Goal: Transaction & Acquisition: Purchase product/service

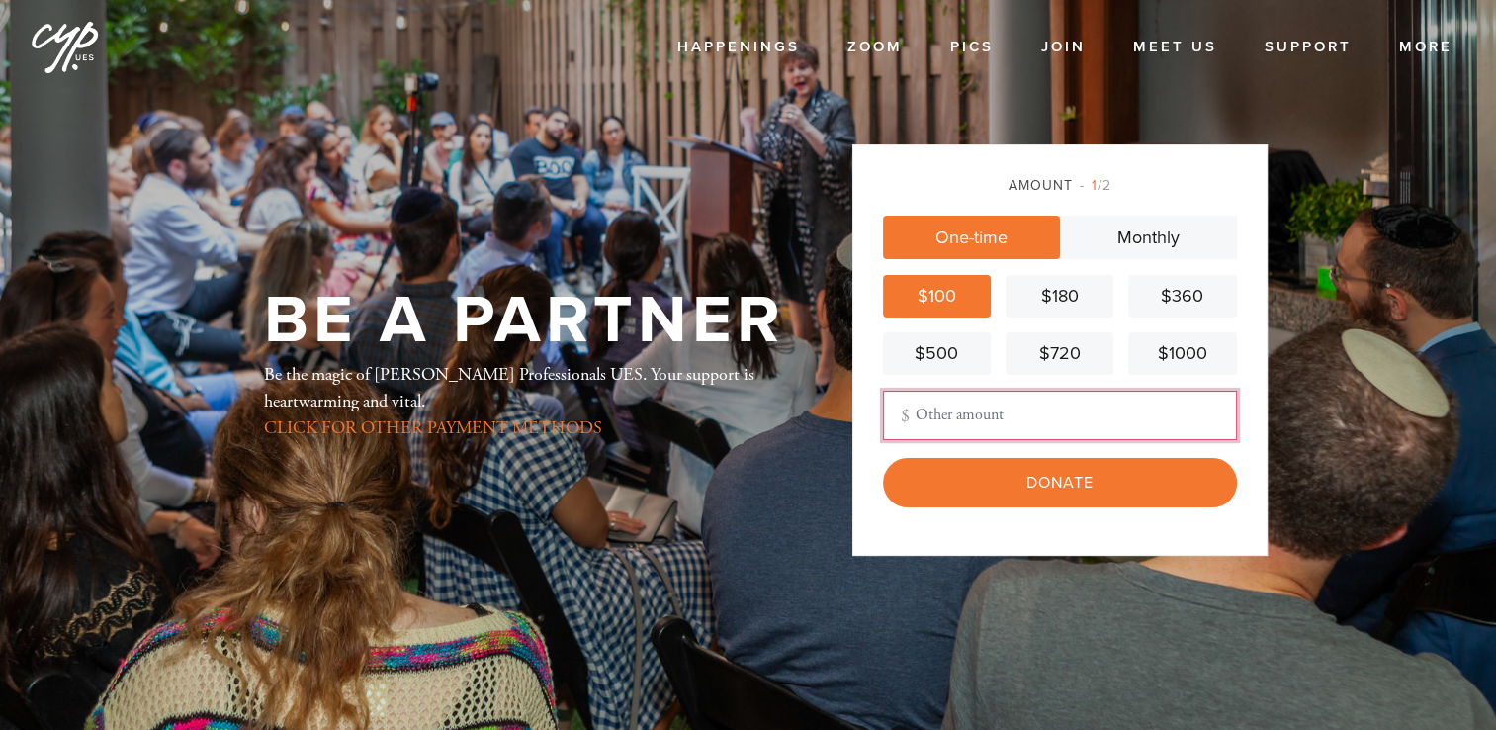
click at [973, 424] on input "Other Amount" at bounding box center [1060, 415] width 354 height 49
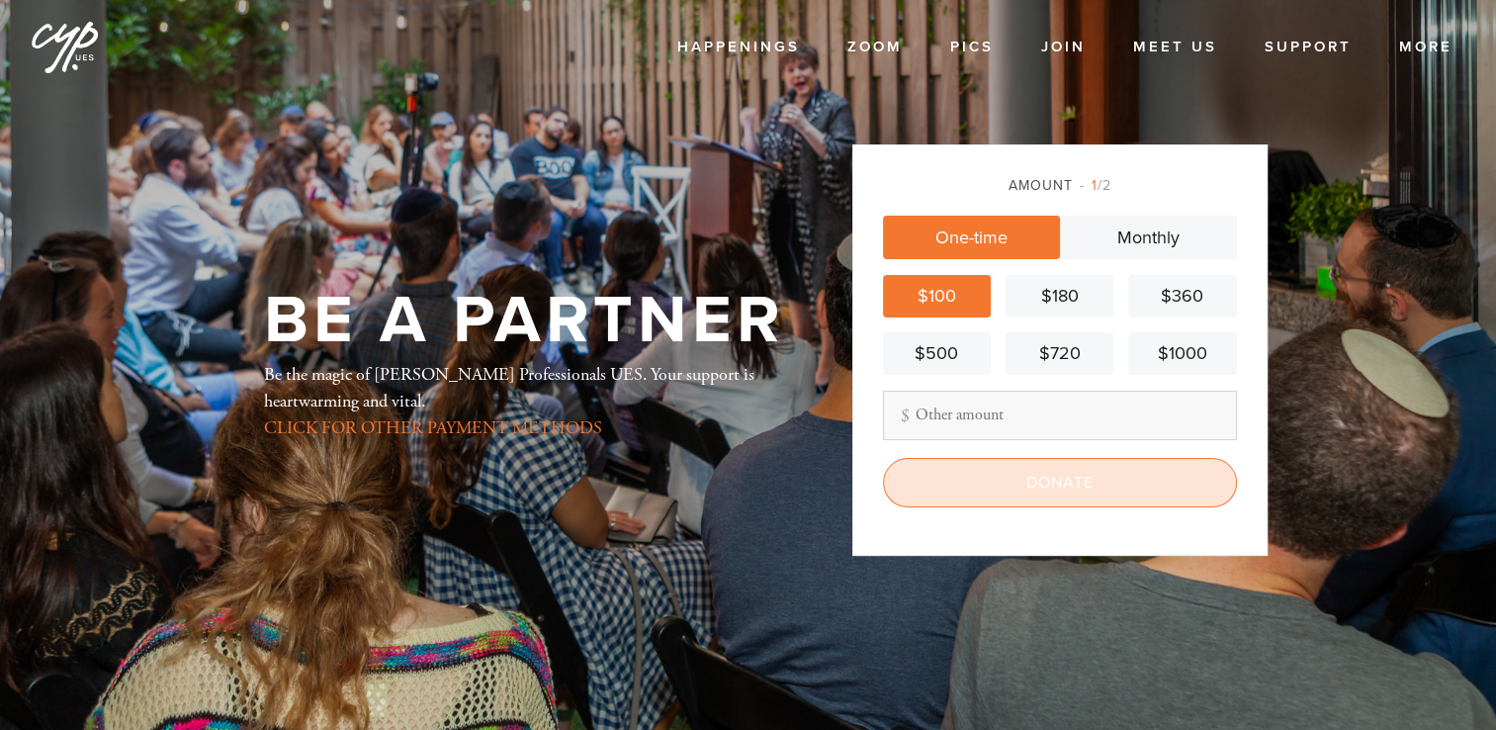
click at [1027, 481] on input "Donate" at bounding box center [1060, 482] width 354 height 49
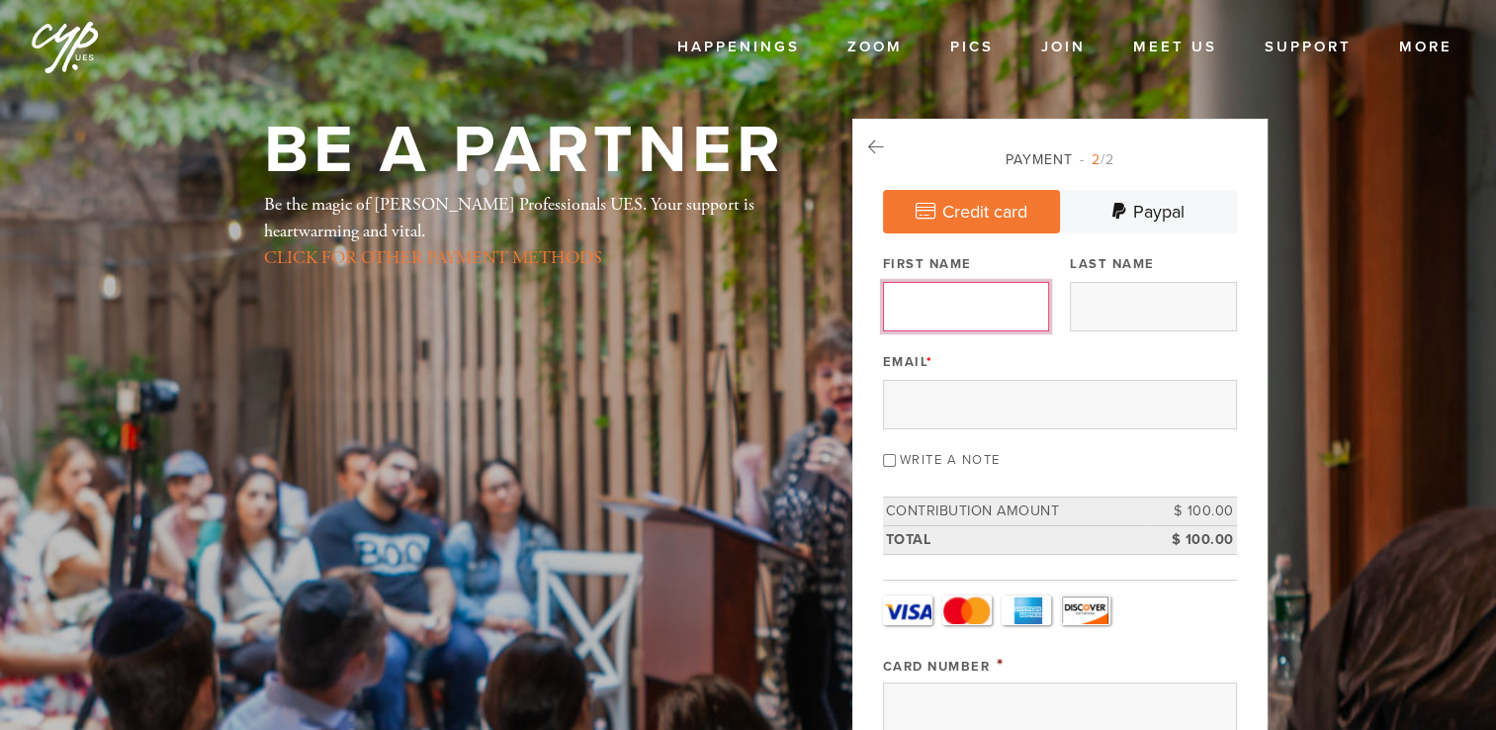
click at [940, 297] on input "First Name" at bounding box center [966, 306] width 166 height 49
type input "Louis"
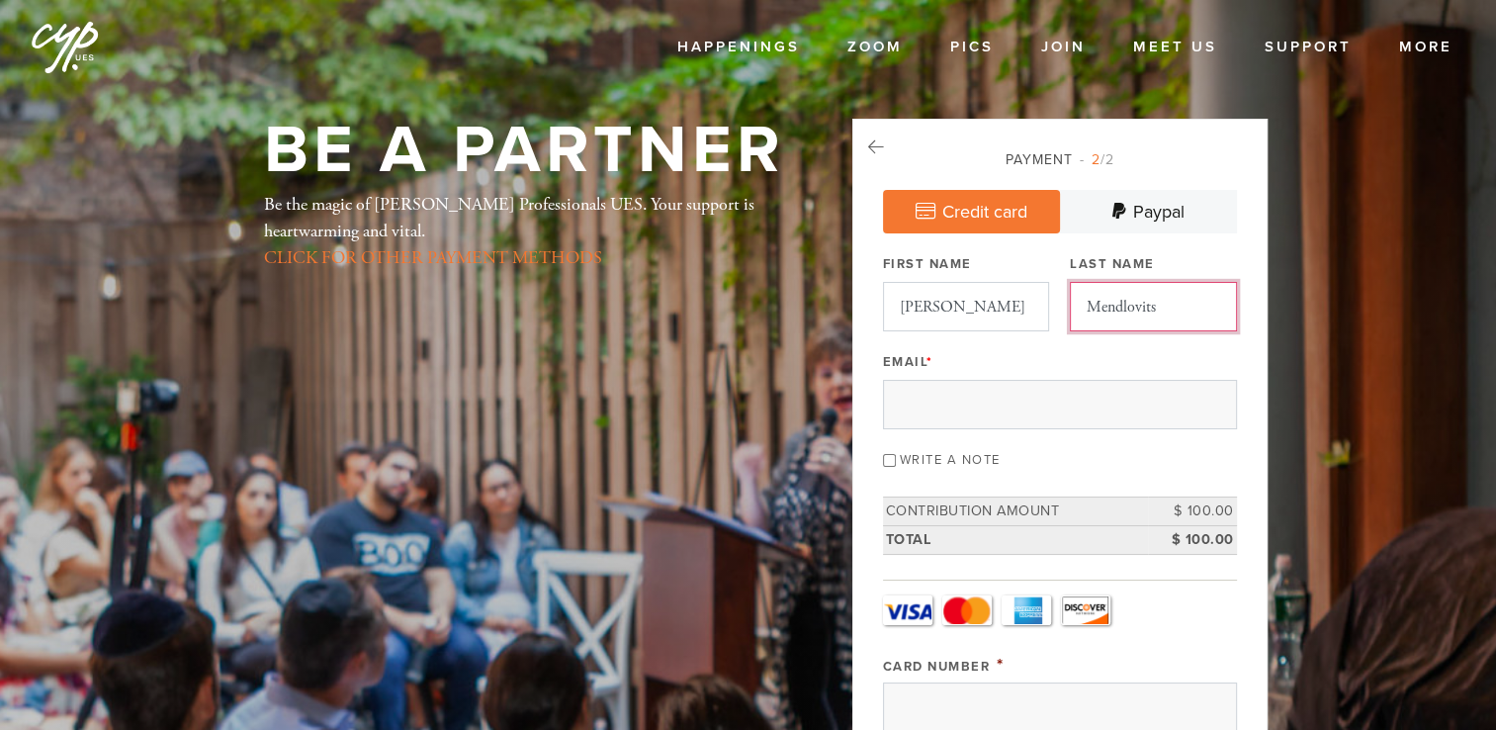
type input "Mendlovits"
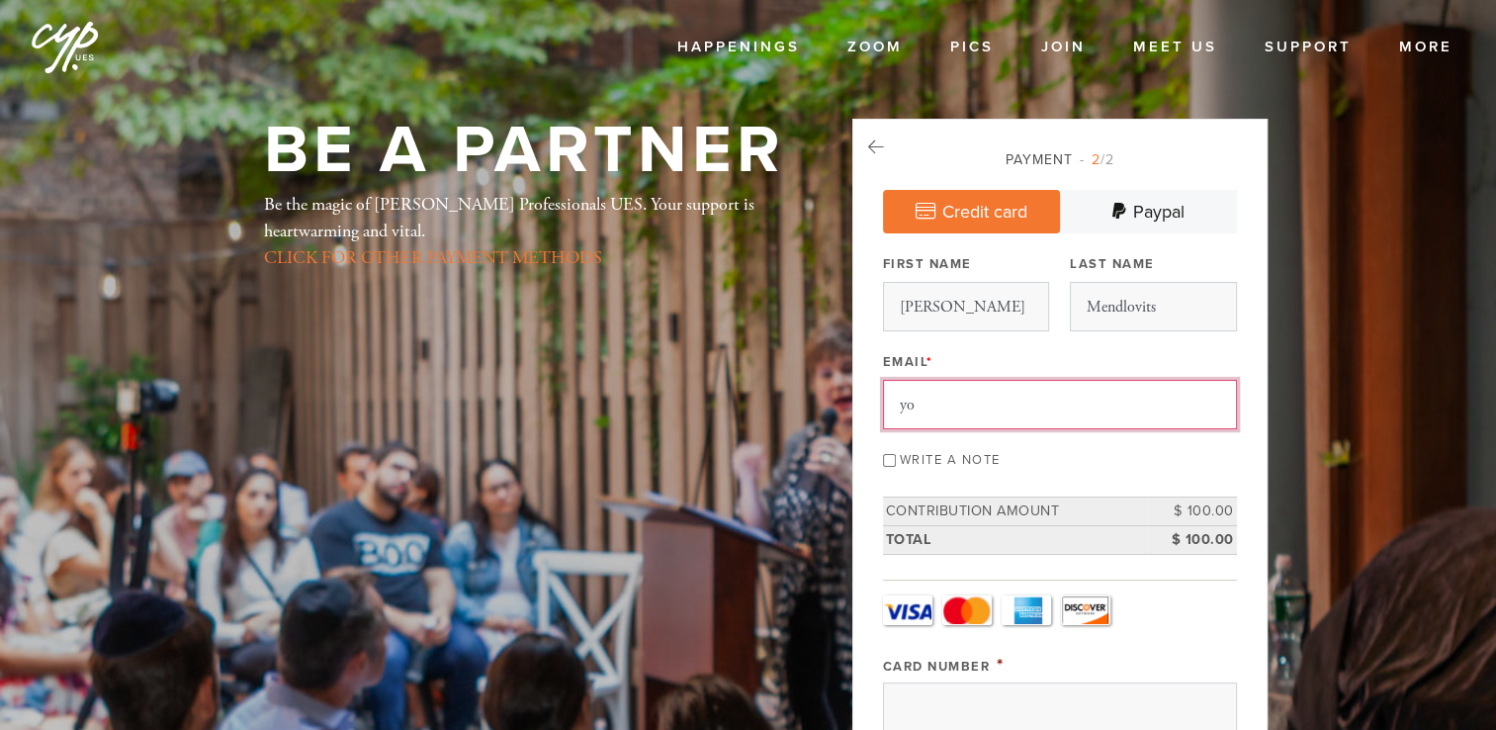
type input "yossithedrummer@gmail.com"
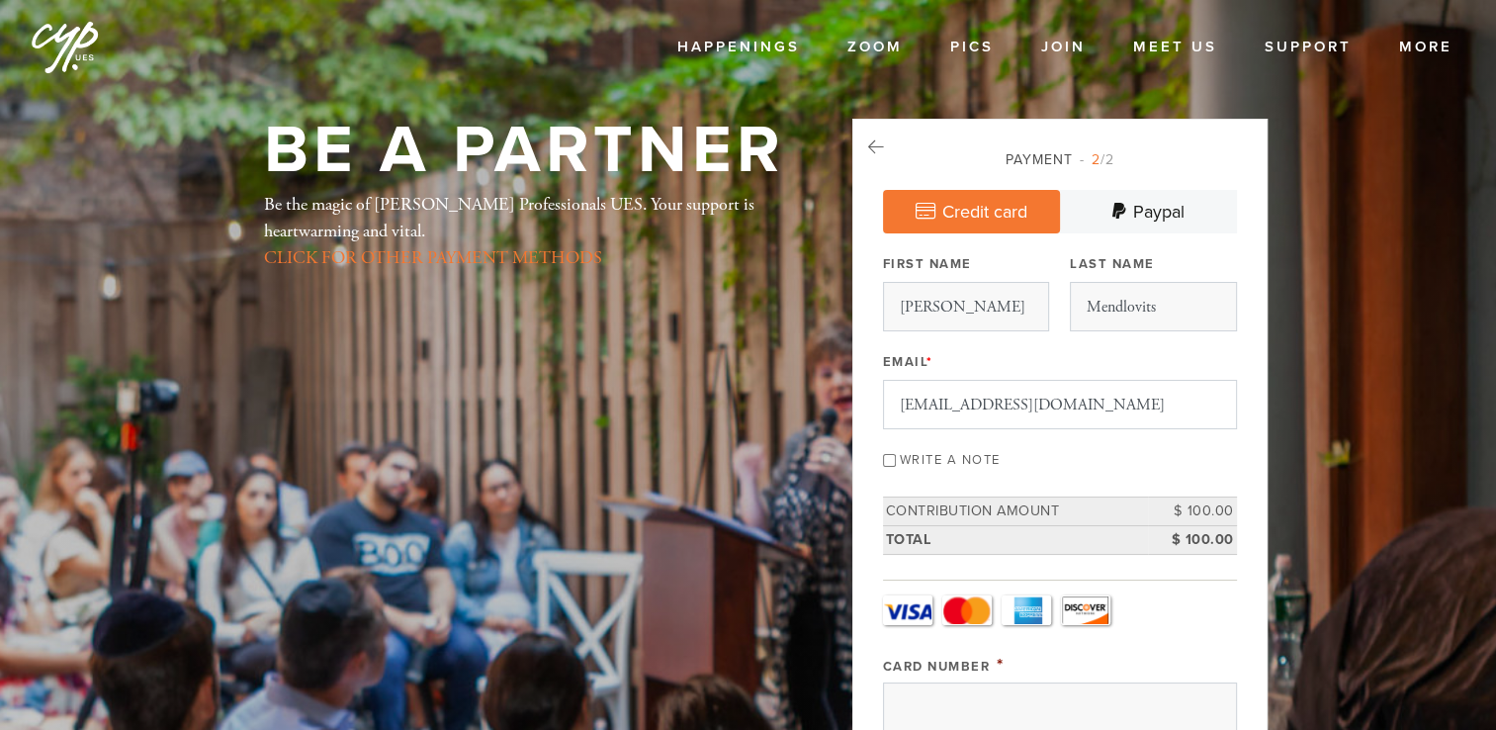
type input "Louis"
type input "Mendlovits"
type input "12 Andrew Dr"
type input "Monsey"
type input "33127"
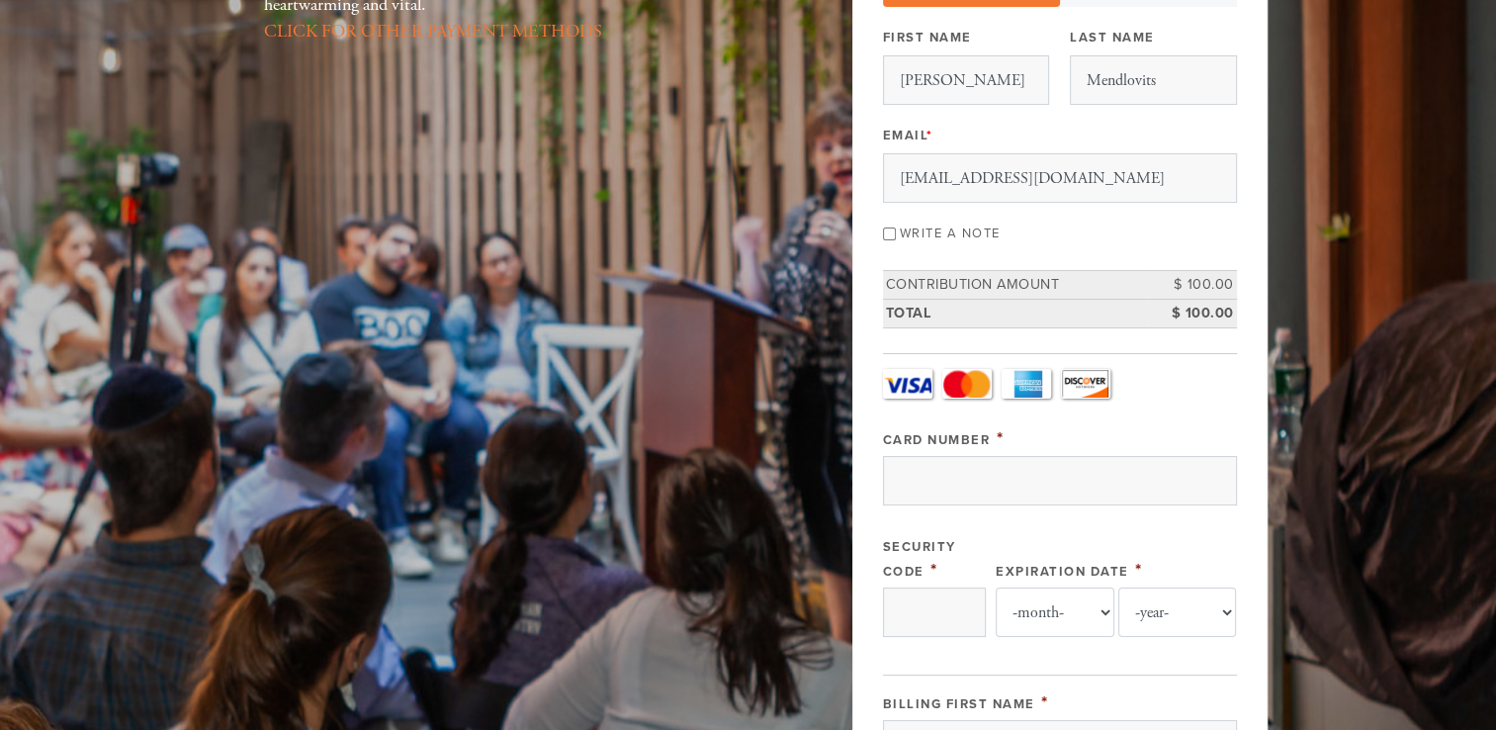
scroll to position [241, 0]
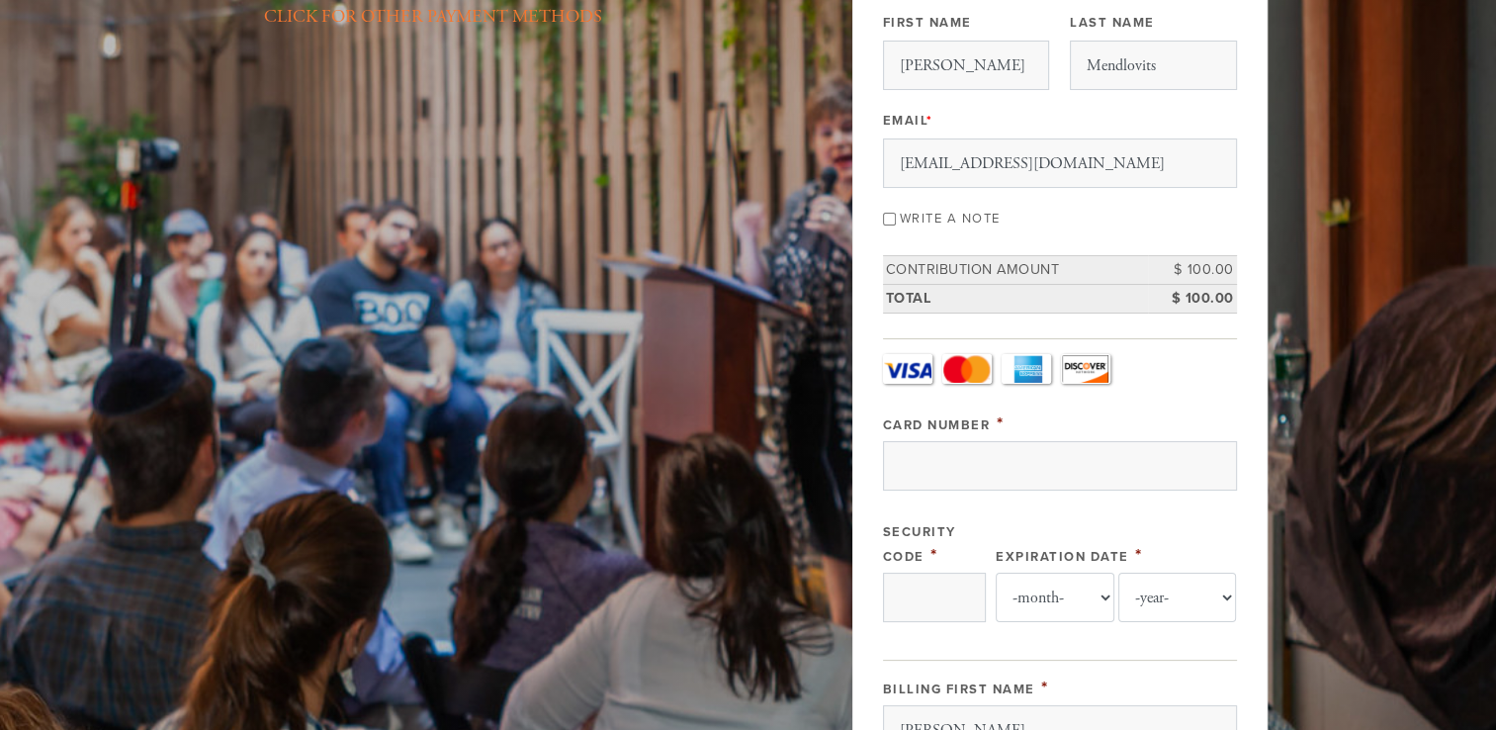
click at [886, 214] on input "Write a note" at bounding box center [889, 219] width 13 height 13
checkbox input "true"
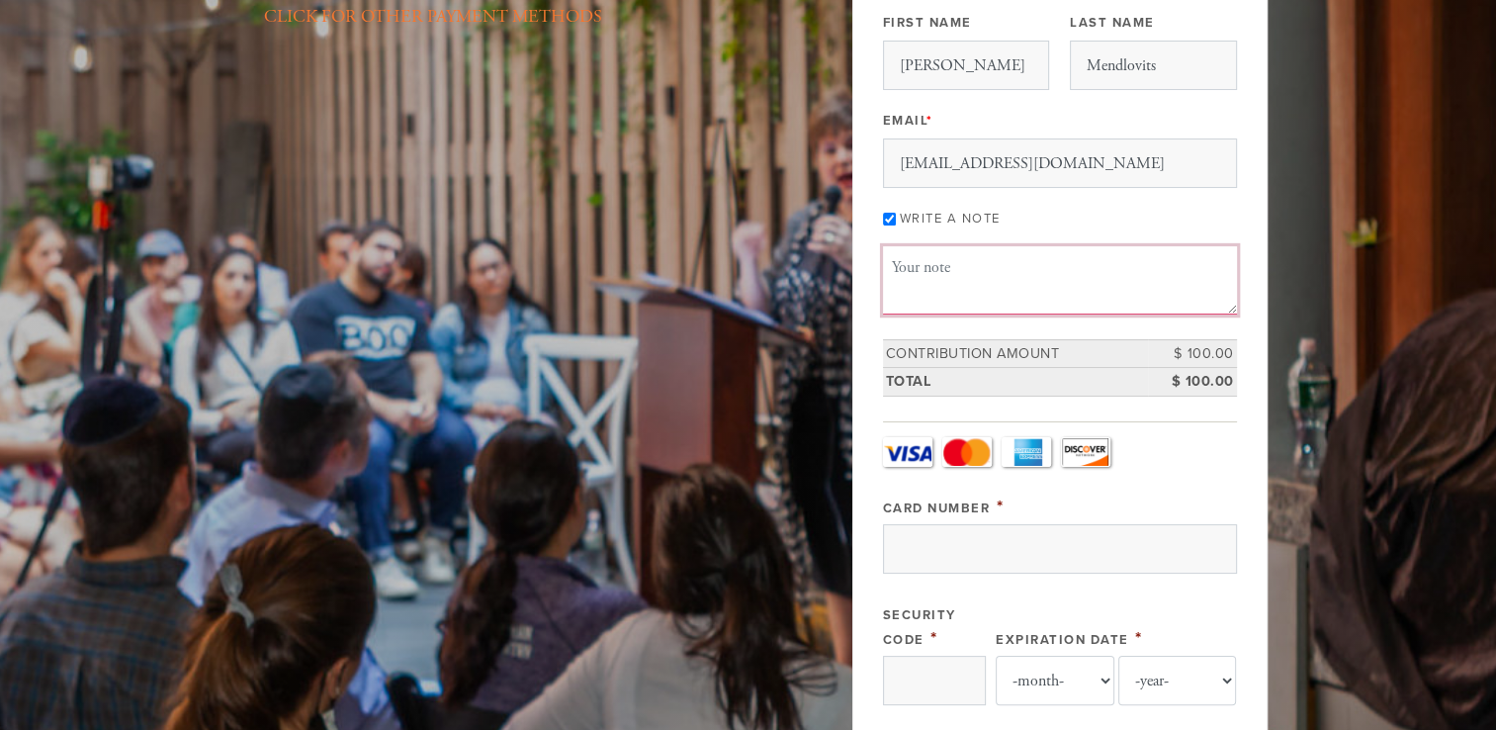
click at [957, 292] on textarea "Message or dedication" at bounding box center [1060, 279] width 354 height 67
type textarea "y"
type textarea "Y"
type textarea "Rosh Hashana Meal 2nd Night"
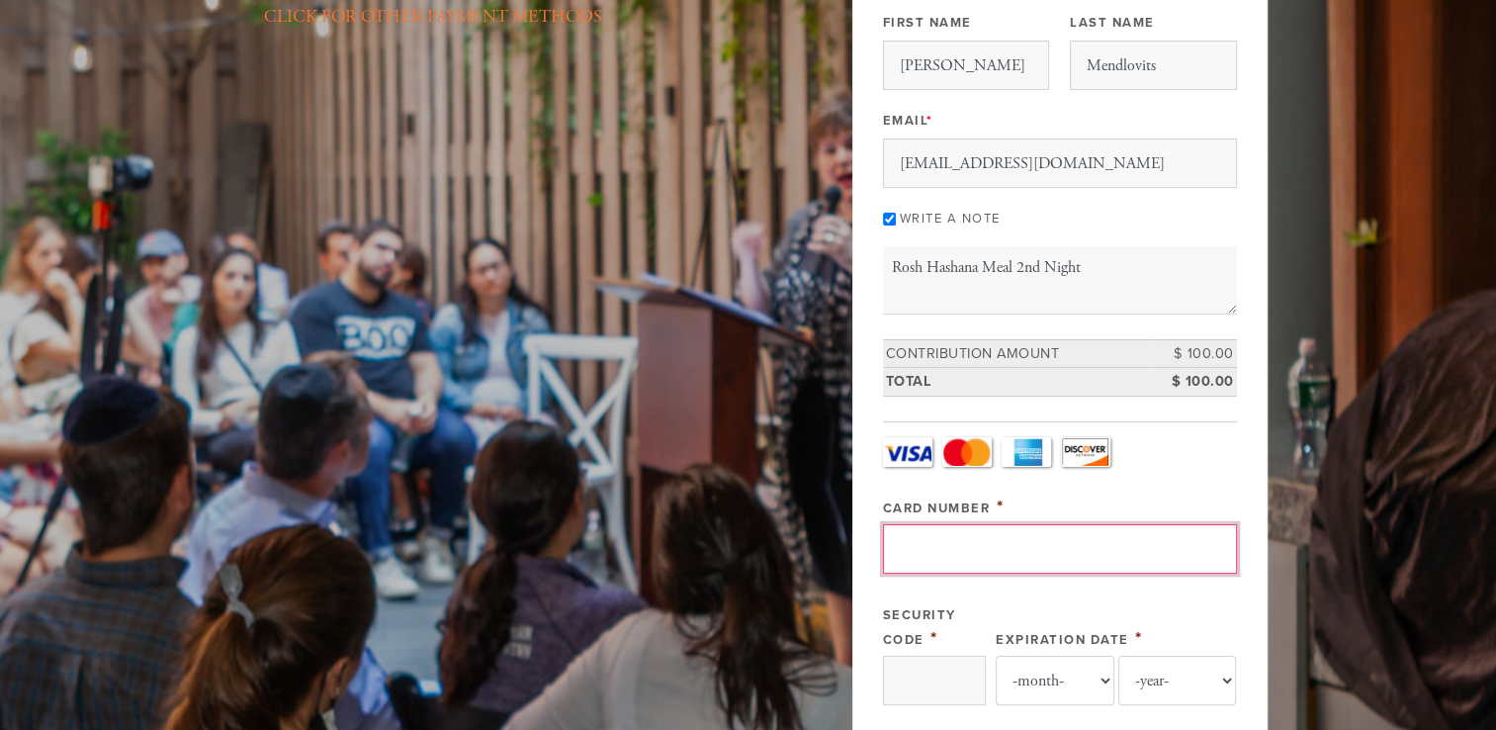
click at [960, 542] on input "Card Number" at bounding box center [1060, 548] width 354 height 49
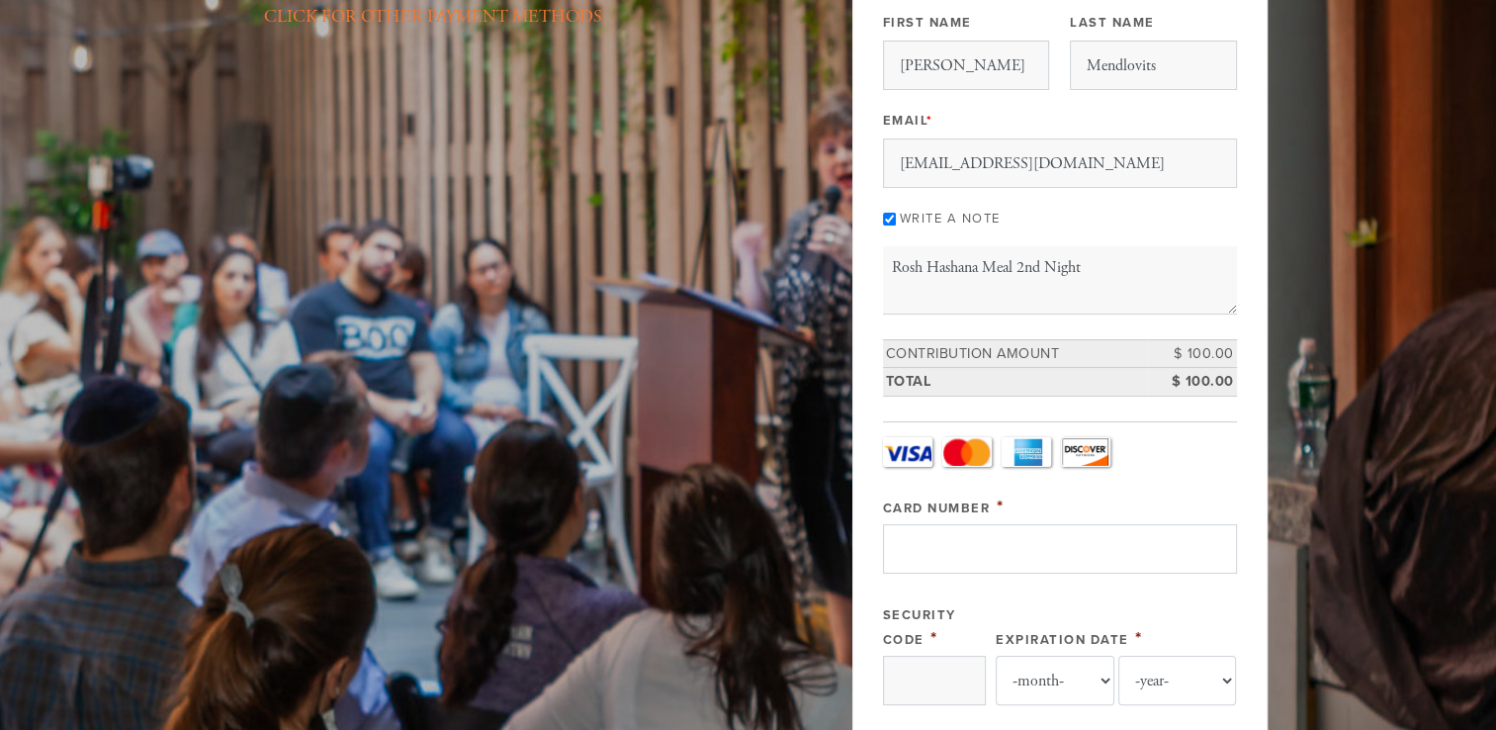
type input "4563310043527781"
type input "461"
select select "7"
select select "2028"
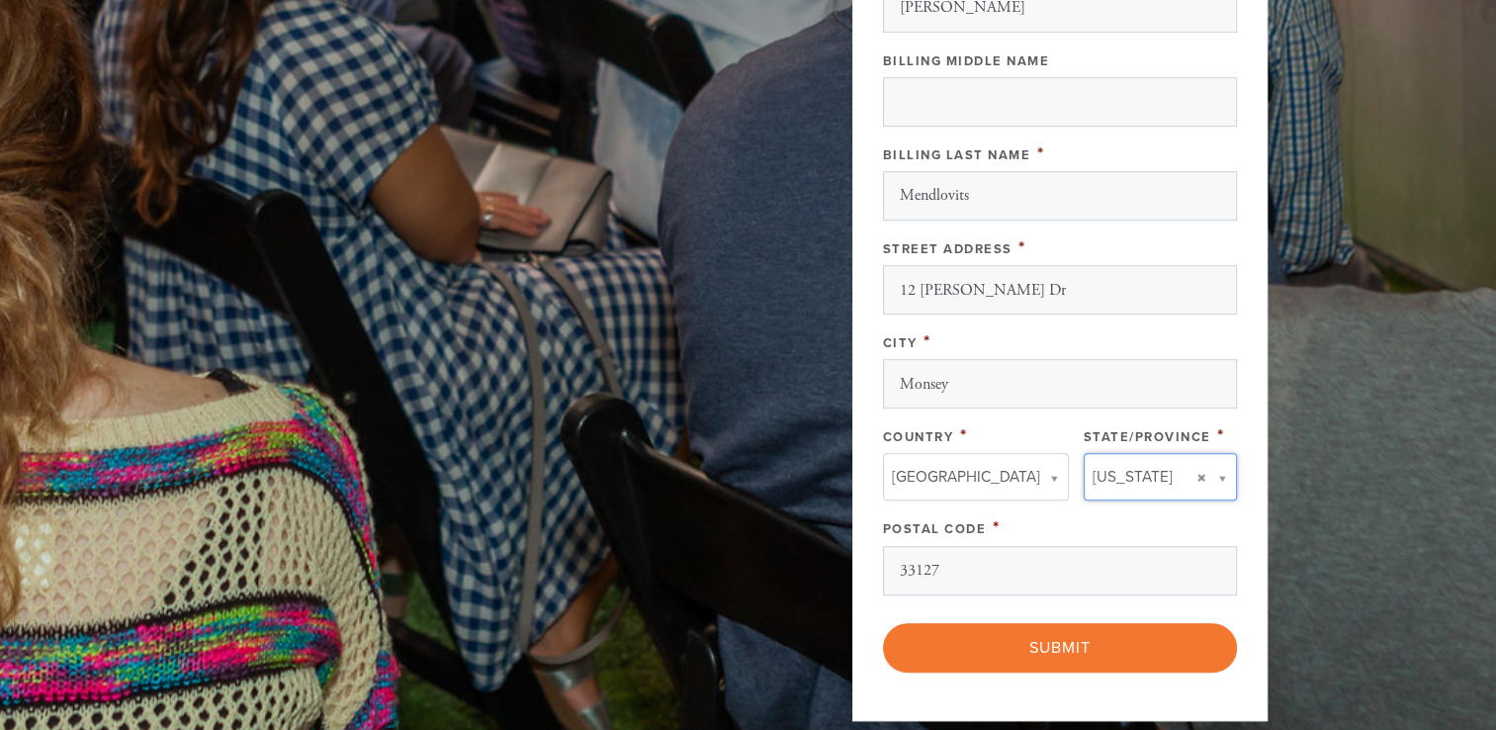
scroll to position [1028, 0]
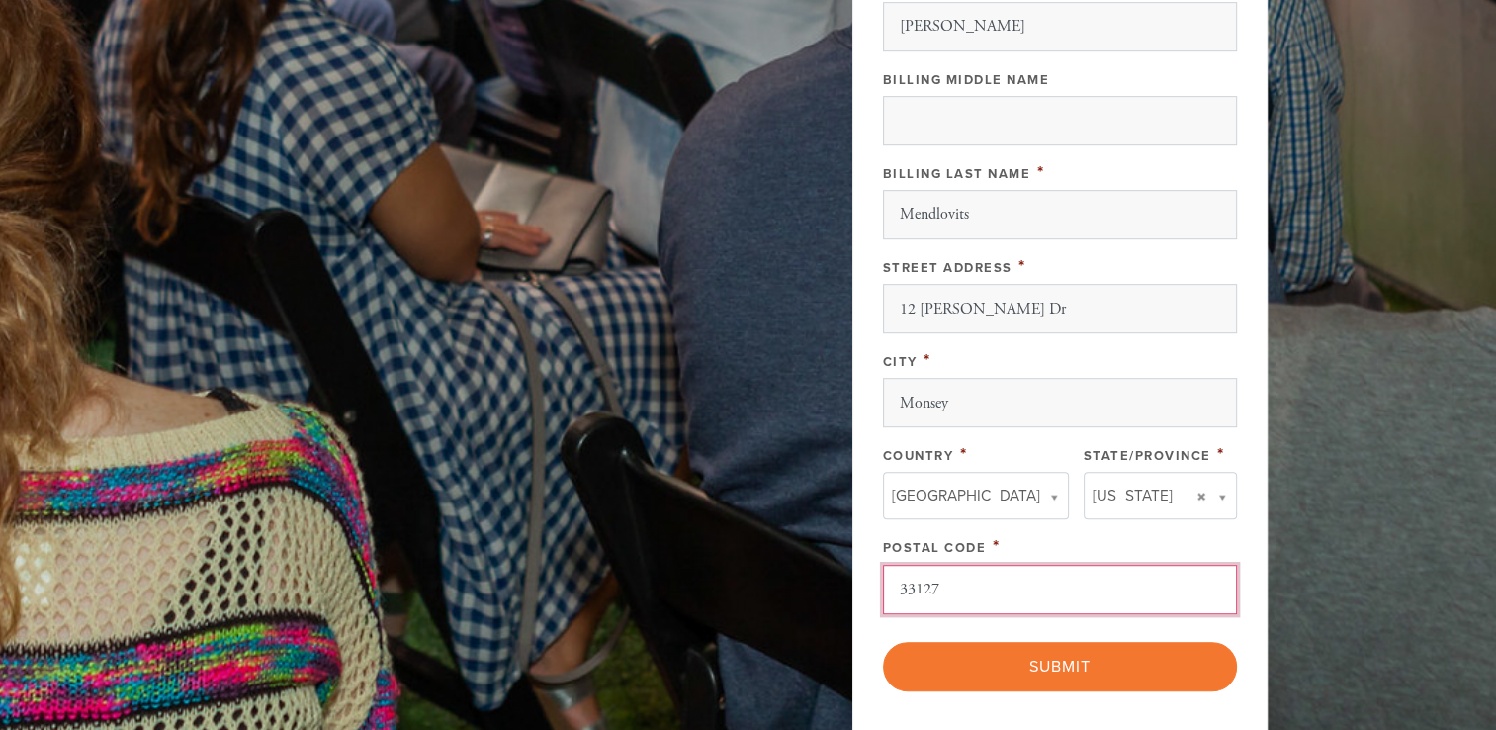
drag, startPoint x: 959, startPoint y: 586, endPoint x: 883, endPoint y: 598, distance: 77.0
click at [883, 598] on input "33127" at bounding box center [1060, 589] width 354 height 49
type input "10952"
click at [1100, 150] on div "Billing First Name * Louis Billing Middle Name Billing Last Name * Mendlovits S…" at bounding box center [1060, 292] width 354 height 642
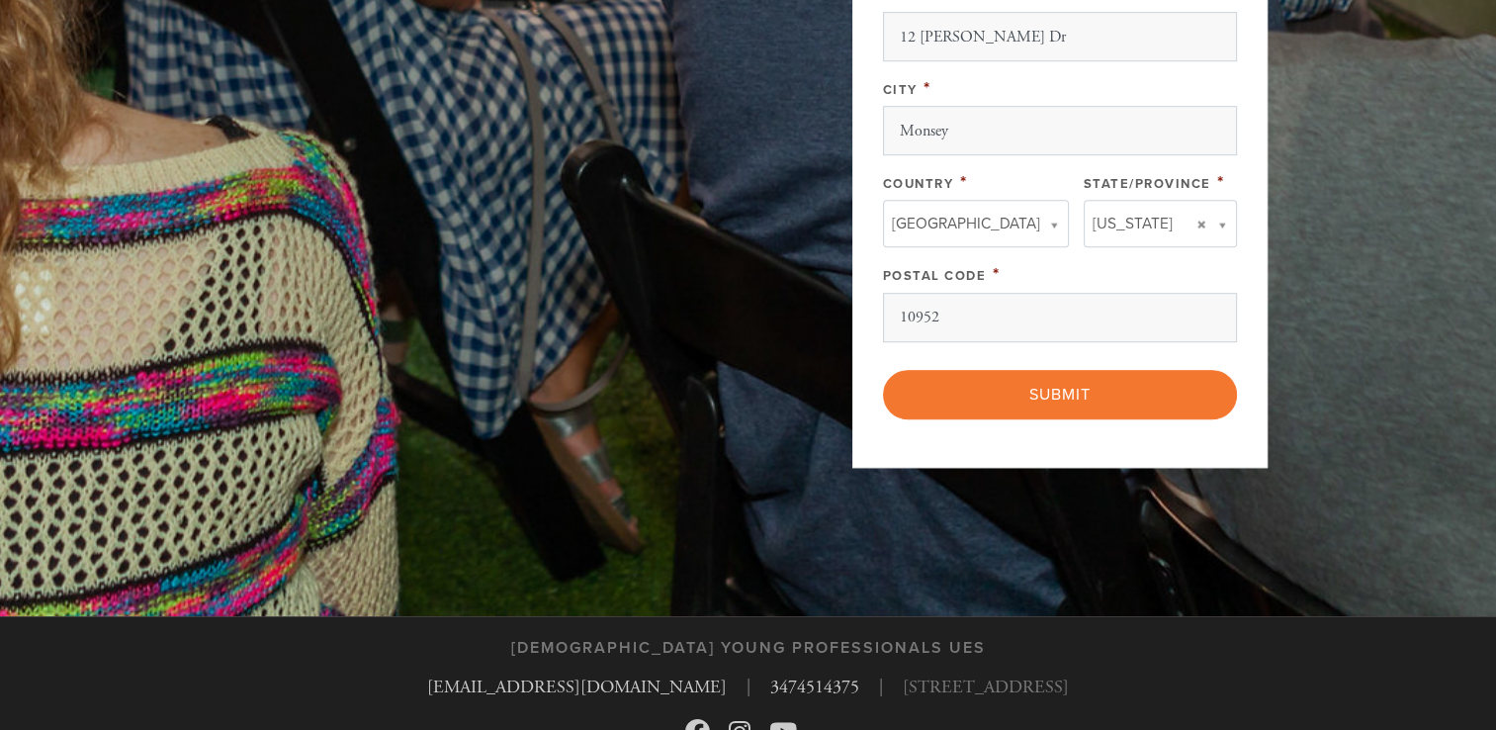
scroll to position [1302, 0]
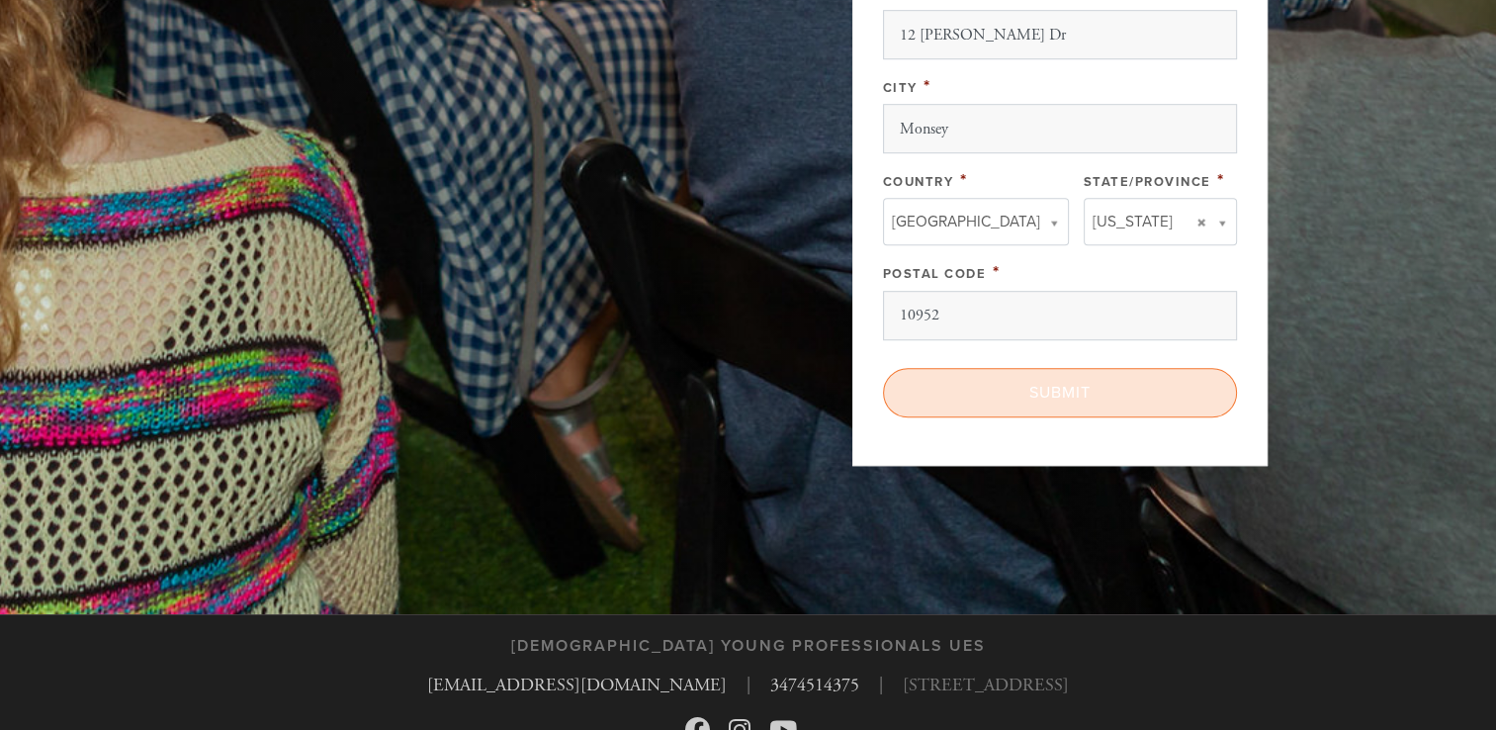
click at [1039, 390] on input "Submit" at bounding box center [1060, 392] width 354 height 49
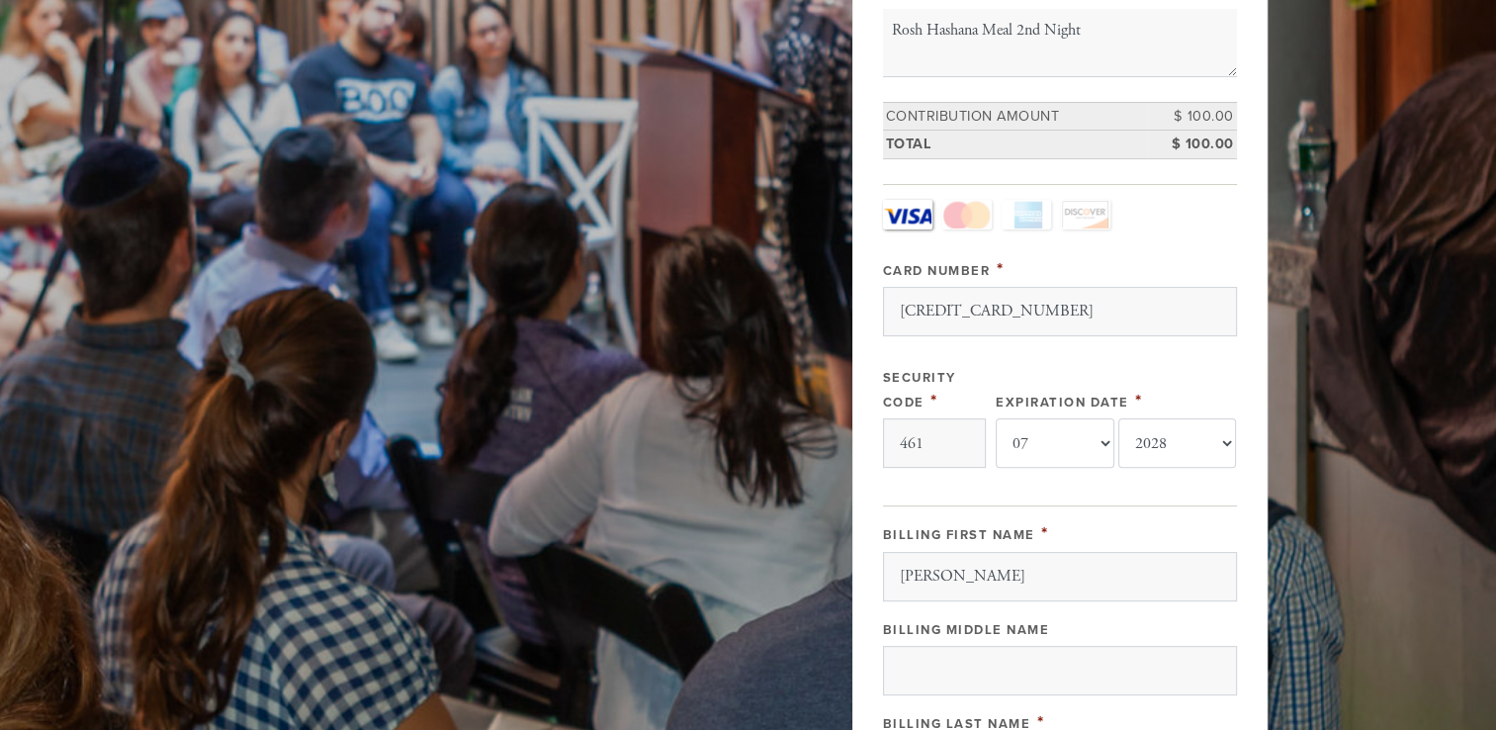
scroll to position [477, 0]
